Goal: Check status: Check status

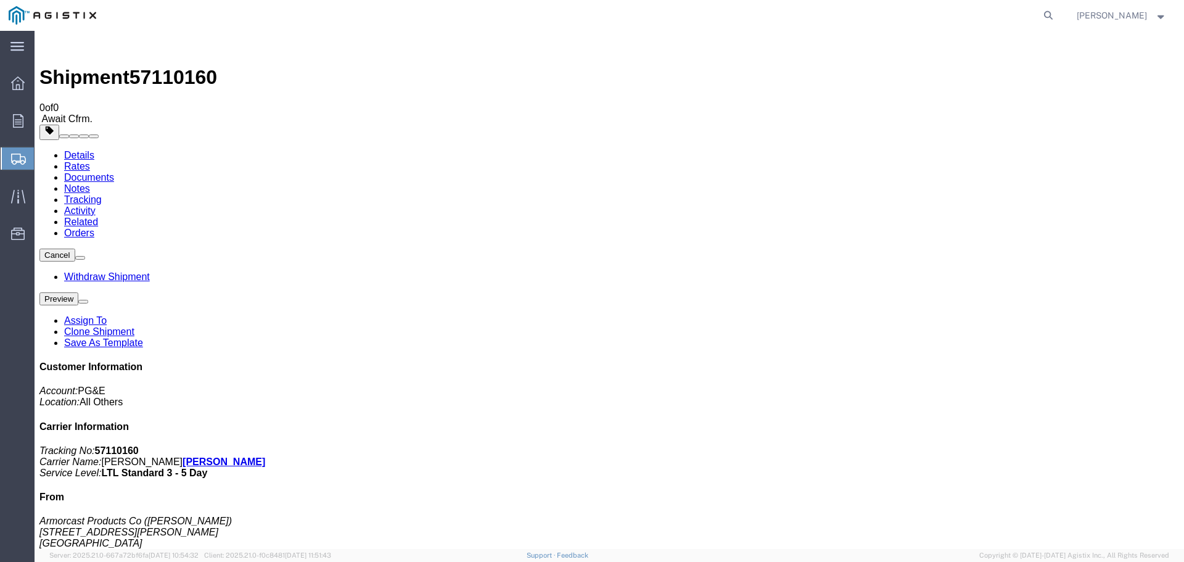
click img
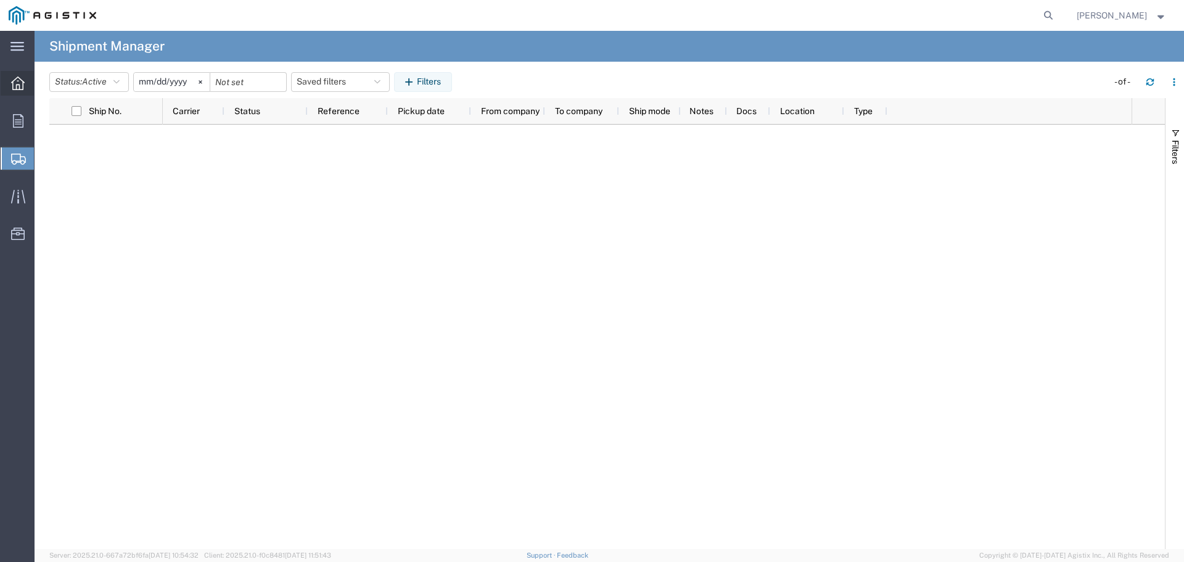
click at [20, 83] on icon at bounding box center [18, 83] width 14 height 14
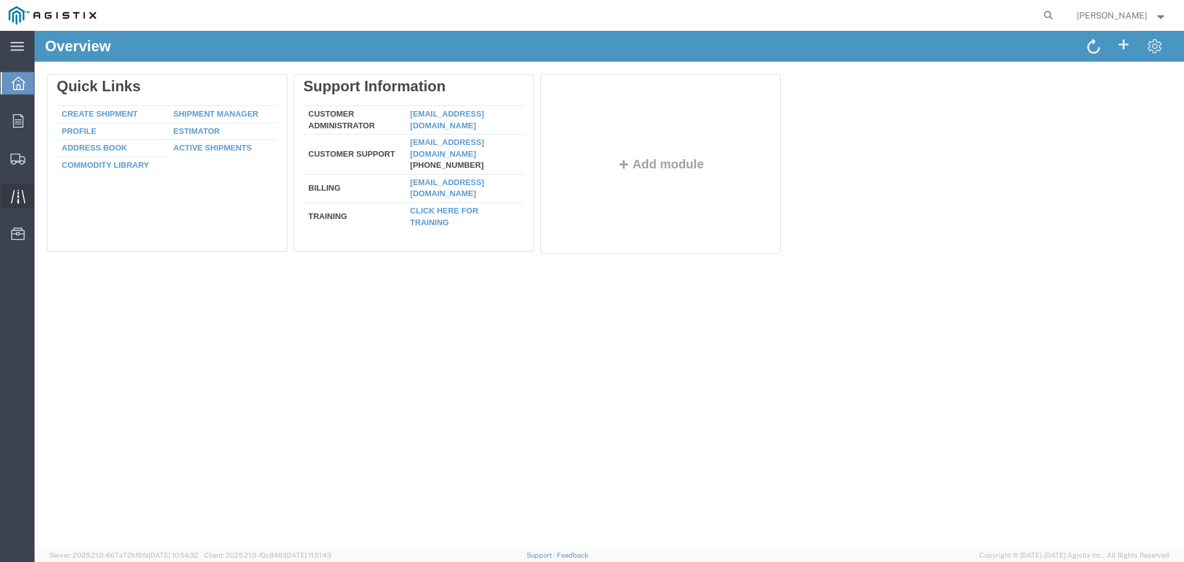
click at [43, 198] on span "Traffic" at bounding box center [38, 196] width 9 height 25
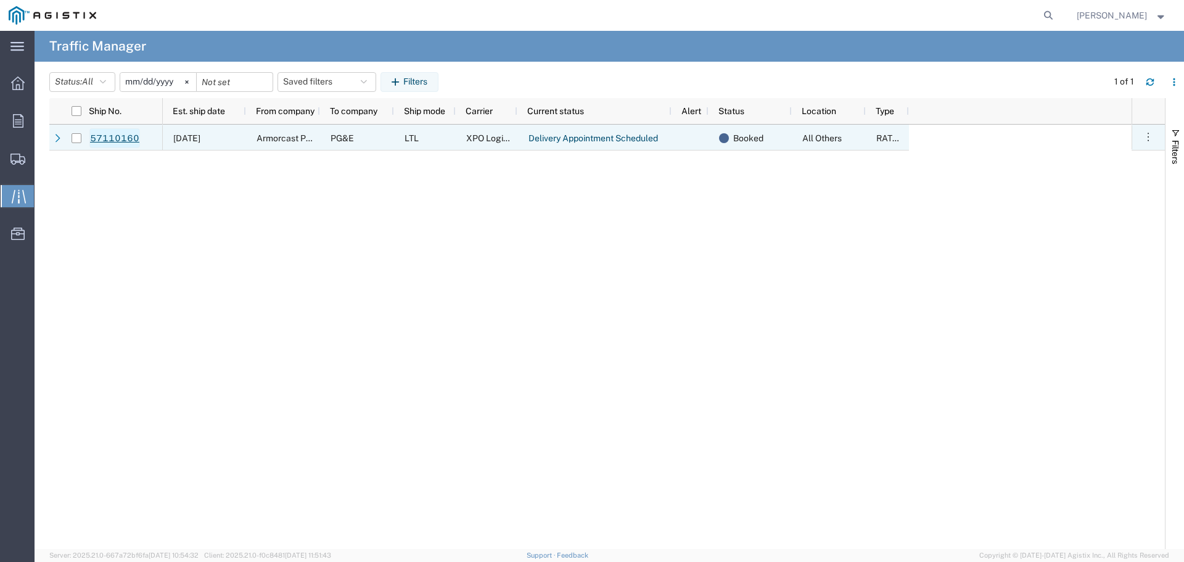
click at [117, 138] on link "57110160" at bounding box center [114, 138] width 51 height 20
